Goal: Transaction & Acquisition: Purchase product/service

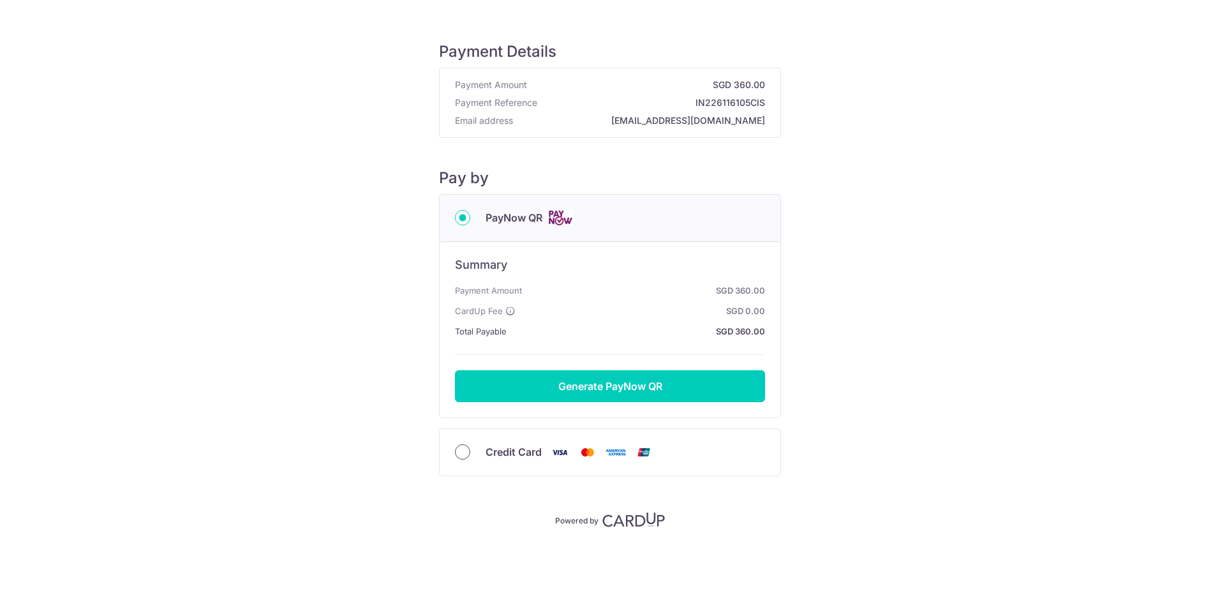
click at [463, 456] on input "Credit Card" at bounding box center [462, 451] width 15 height 15
radio input "true"
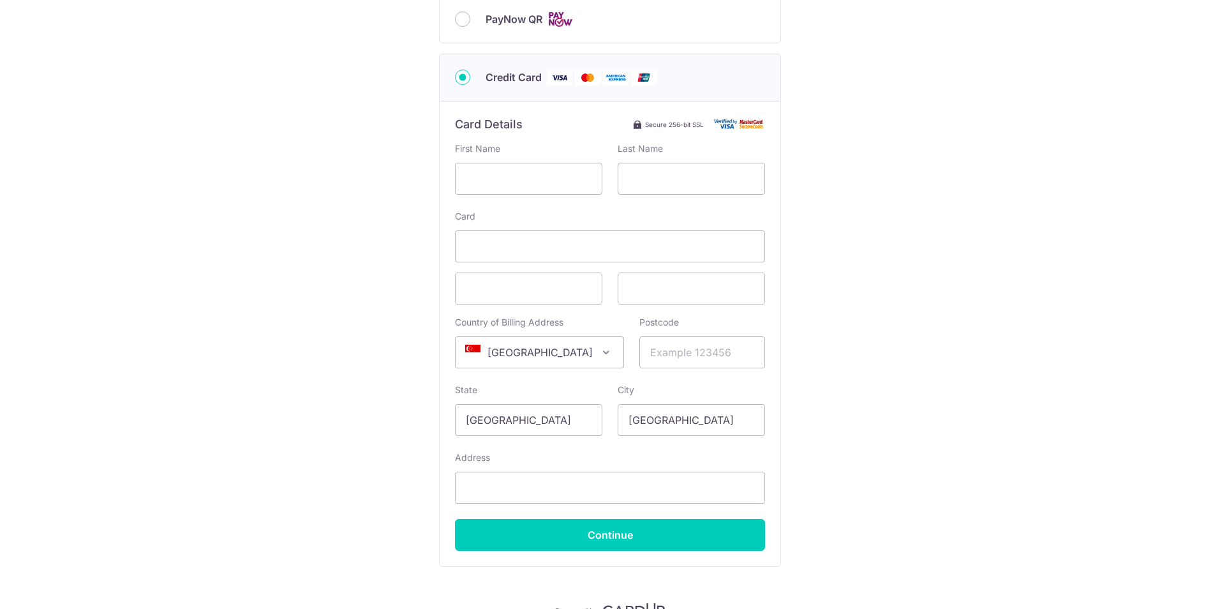
scroll to position [140, 0]
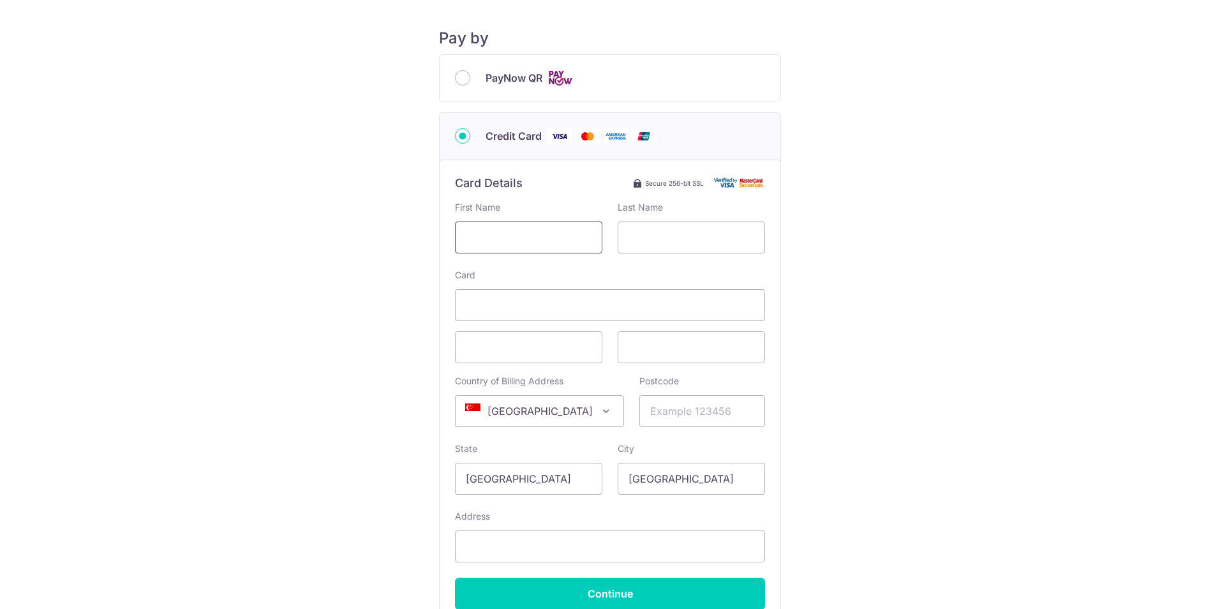
click at [550, 228] on input "text" at bounding box center [528, 237] width 147 height 32
click at [456, 77] on input "PayNow QR" at bounding box center [462, 77] width 15 height 15
radio input "true"
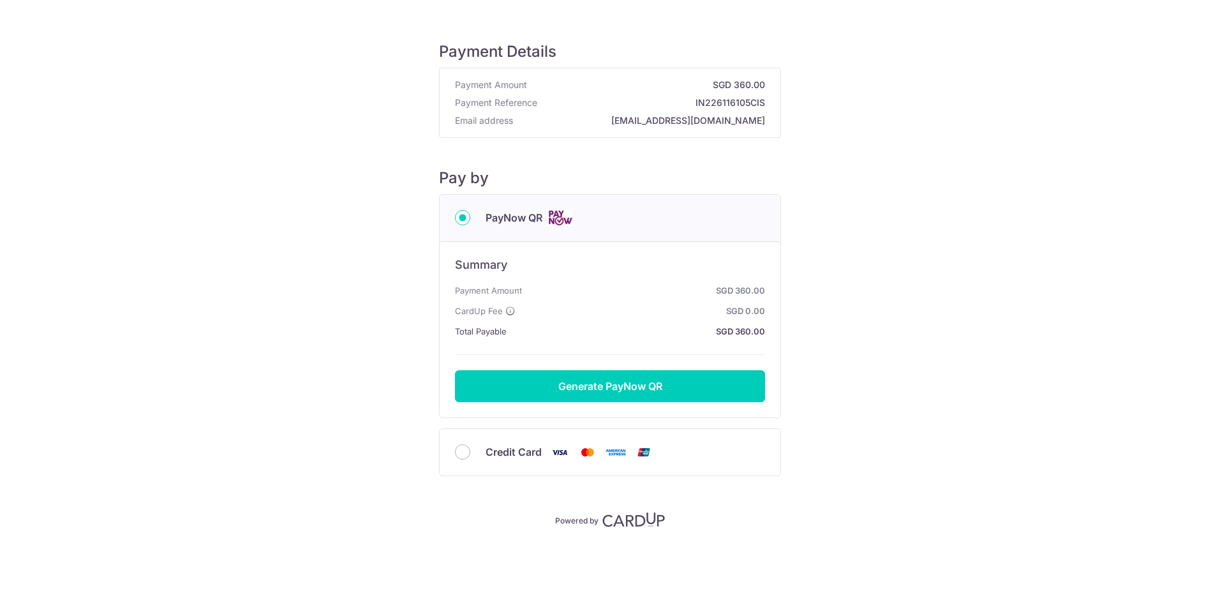
scroll to position [0, 0]
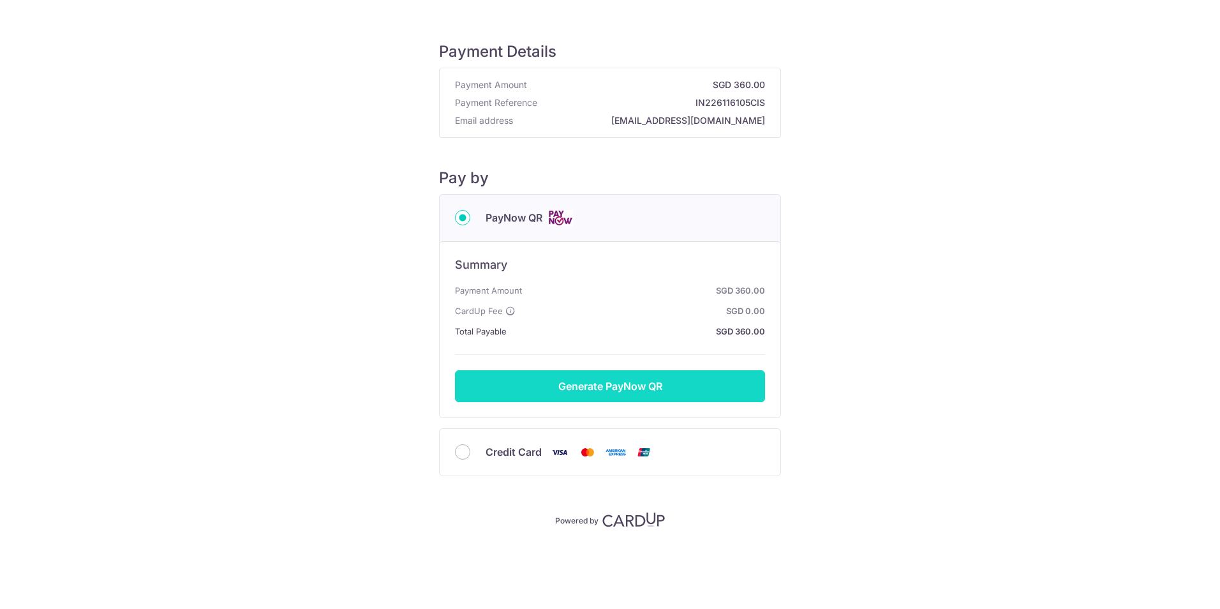
click at [653, 389] on button "Generate PayNow QR" at bounding box center [610, 386] width 310 height 32
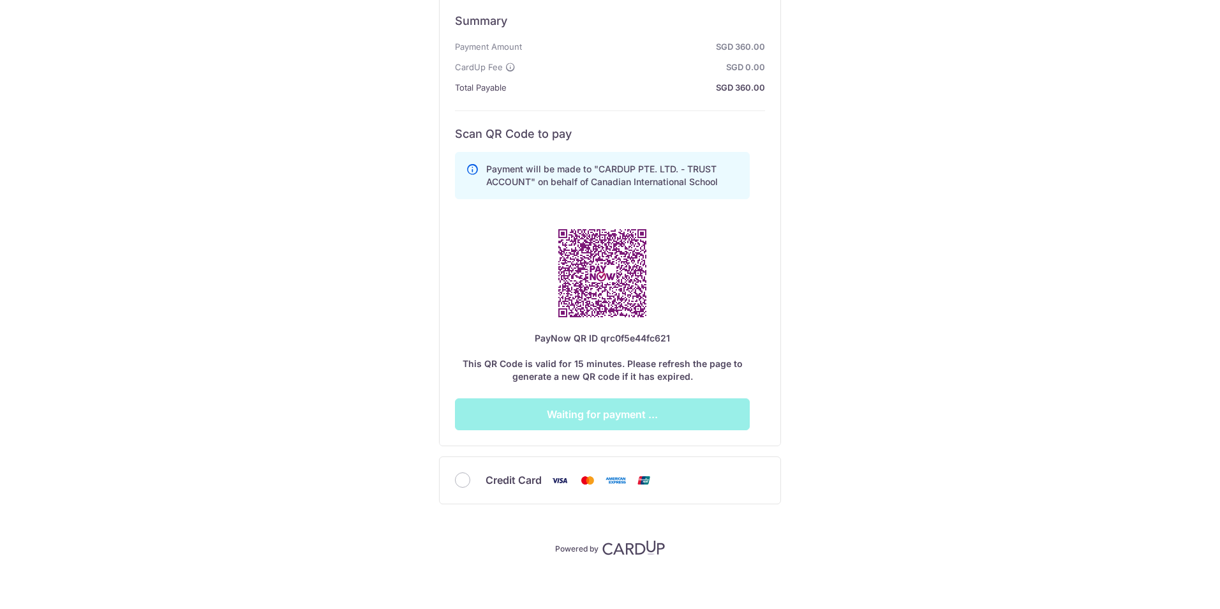
scroll to position [250, 0]
